Goal: Task Accomplishment & Management: Use online tool/utility

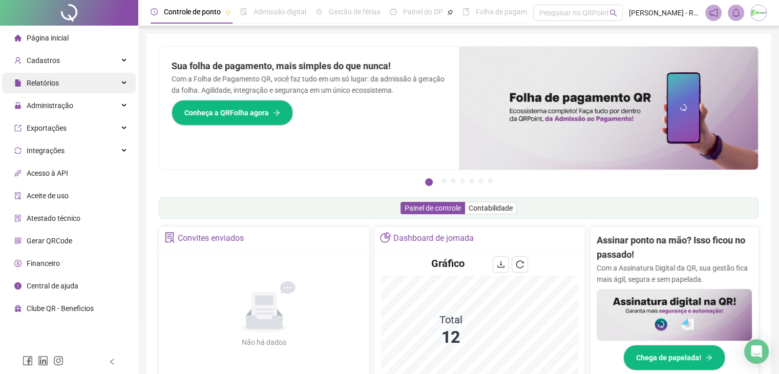
click at [52, 86] on span "Relatórios" at bounding box center [43, 83] width 32 height 8
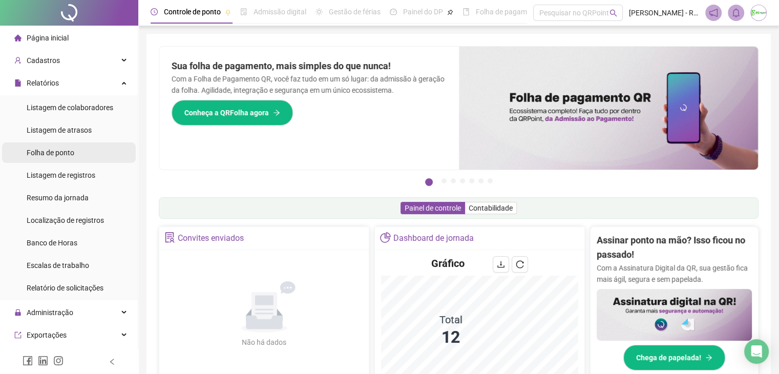
click at [61, 160] on div "Folha de ponto" at bounding box center [51, 152] width 48 height 20
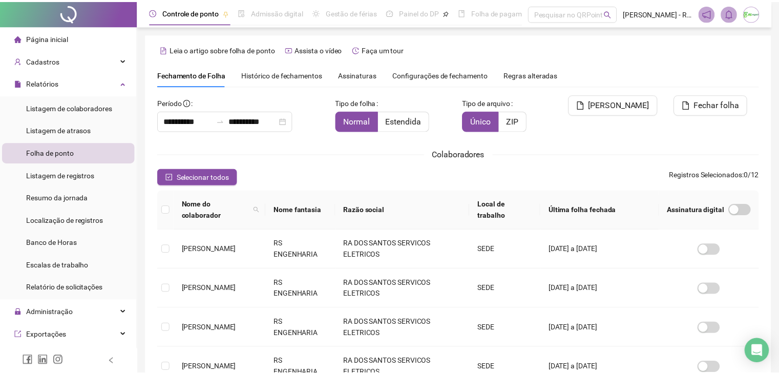
scroll to position [23, 0]
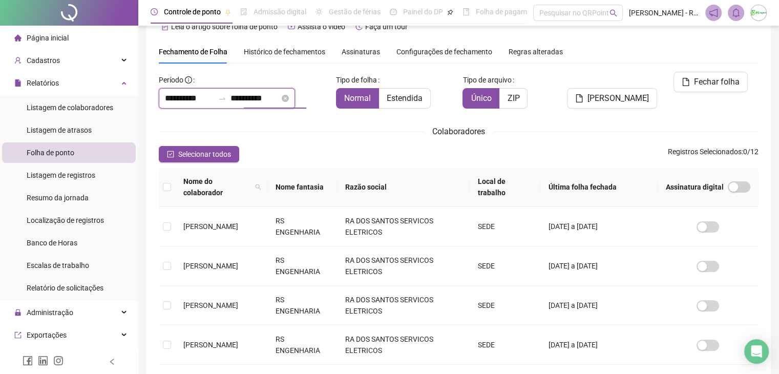
click at [252, 96] on input "**********" at bounding box center [254, 98] width 49 height 12
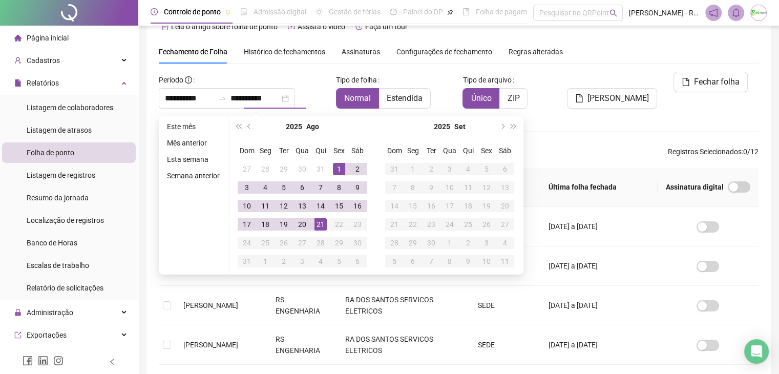
type input "**********"
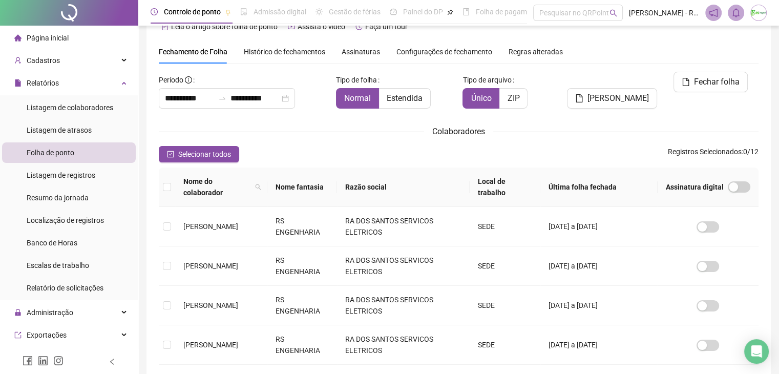
click at [619, 122] on div "**********" at bounding box center [459, 353] width 600 height 562
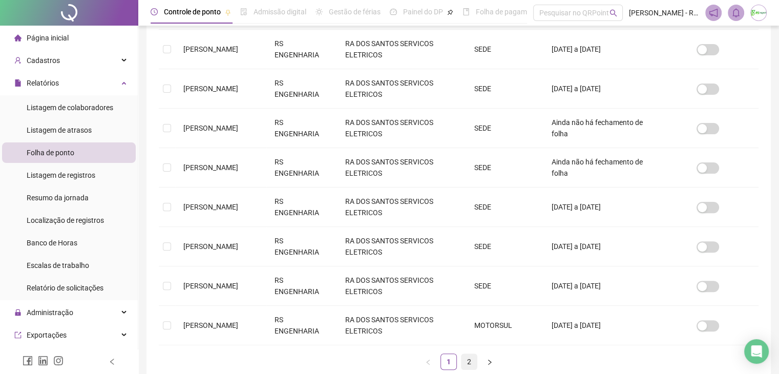
click at [464, 354] on link "2" at bounding box center [468, 361] width 15 height 15
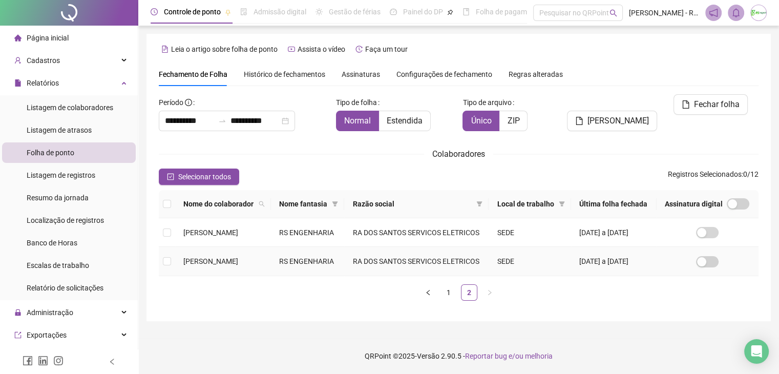
click at [170, 271] on td at bounding box center [167, 261] width 16 height 29
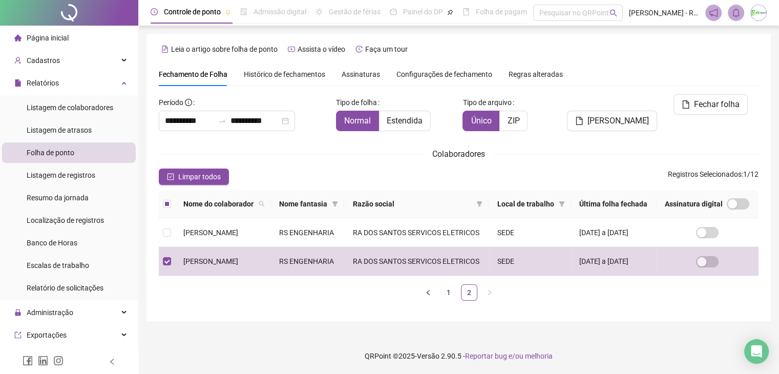
scroll to position [0, 0]
click at [617, 115] on span "[PERSON_NAME]" at bounding box center [617, 121] width 61 height 12
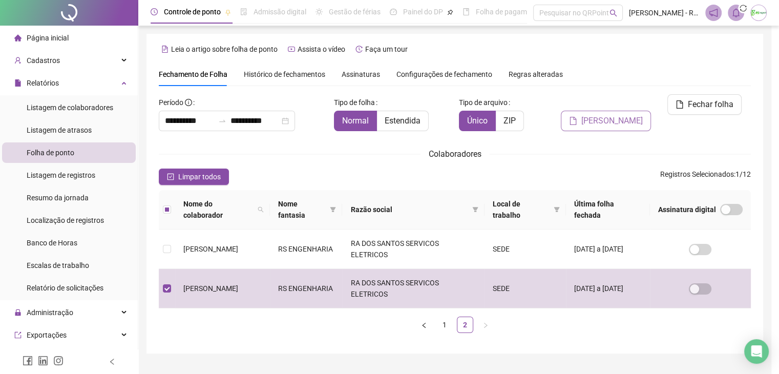
scroll to position [23, 0]
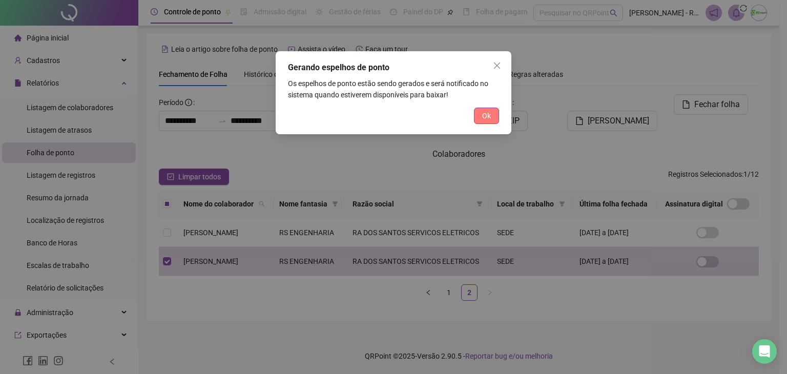
click at [484, 120] on span "Ok" at bounding box center [486, 115] width 9 height 11
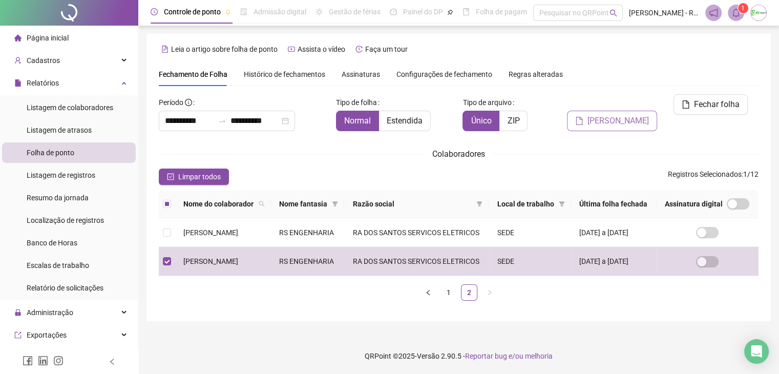
click at [639, 115] on span "[PERSON_NAME]" at bounding box center [617, 121] width 61 height 12
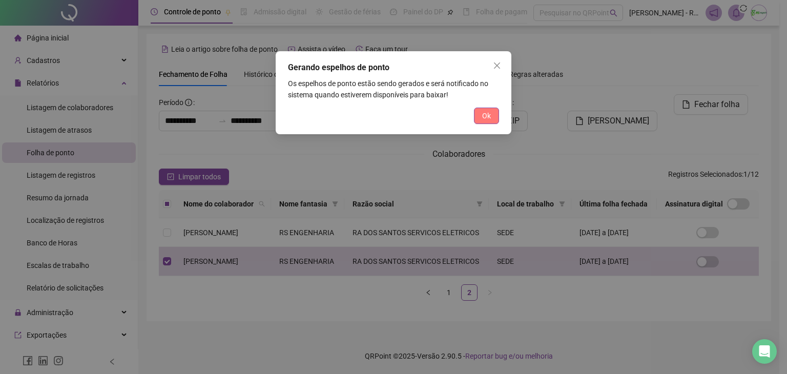
click at [488, 110] on span "Ok" at bounding box center [486, 115] width 9 height 11
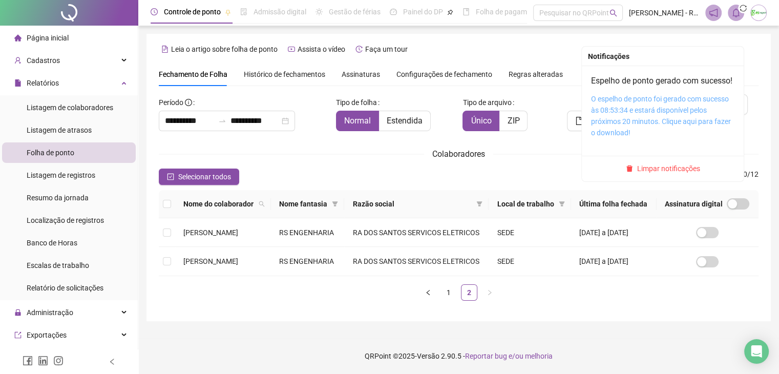
click at [654, 99] on link "O espelho de ponto foi gerado com sucesso às 08:53:34 e estará disponível pelos…" at bounding box center [661, 116] width 140 height 42
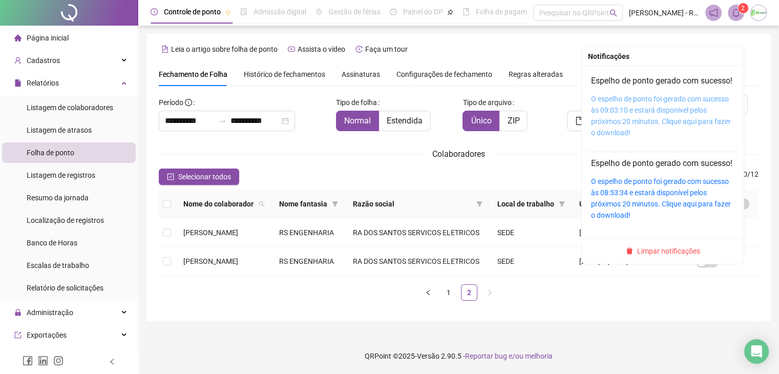
click at [654, 99] on link "O espelho de ponto foi gerado com sucesso às 09:03:10 e estará disponível pelos…" at bounding box center [661, 116] width 140 height 42
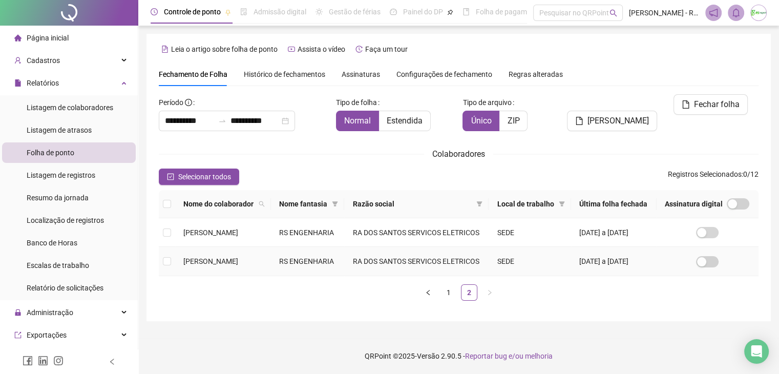
click at [175, 265] on td "[PERSON_NAME]" at bounding box center [223, 261] width 96 height 29
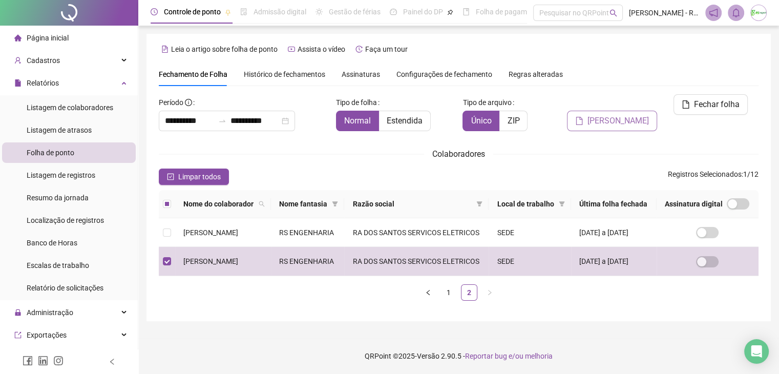
click at [593, 111] on button "[PERSON_NAME]" at bounding box center [612, 121] width 90 height 20
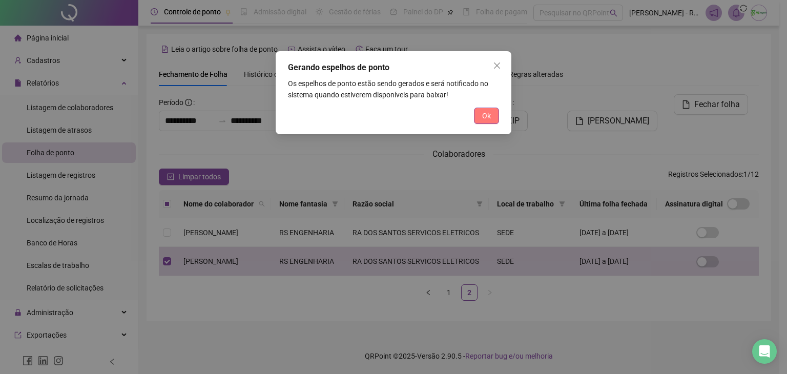
click at [484, 114] on span "Ok" at bounding box center [486, 115] width 9 height 11
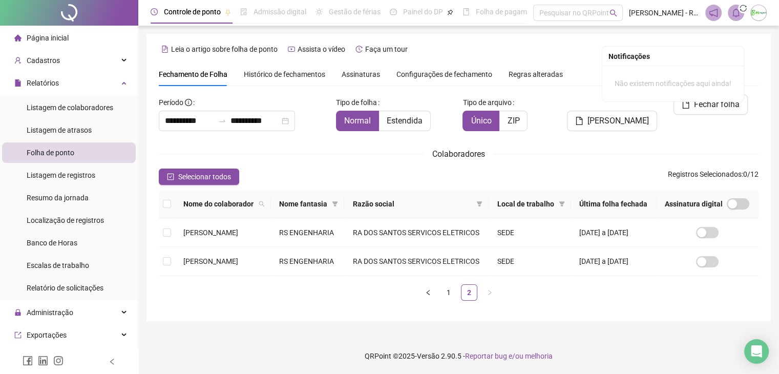
click at [734, 16] on icon "bell" at bounding box center [735, 12] width 7 height 9
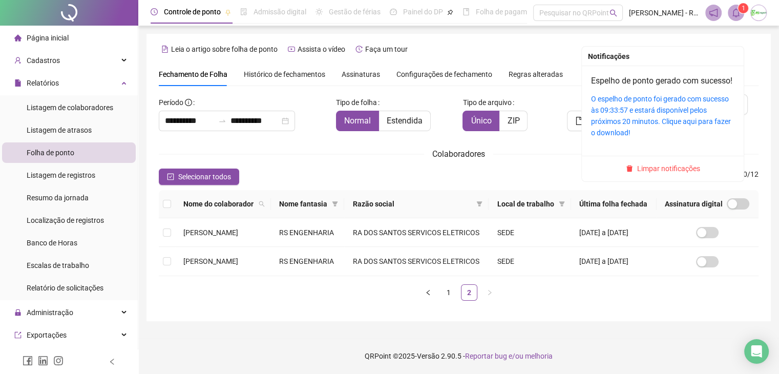
click at [734, 16] on icon "bell" at bounding box center [735, 12] width 7 height 9
click at [644, 95] on link "O espelho de ponto foi gerado com sucesso às 09:33:57 e estará disponível pelos…" at bounding box center [661, 116] width 140 height 42
